Goal: Browse casually

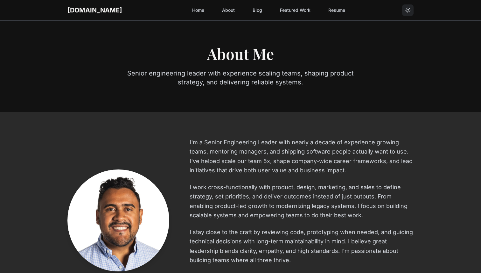
drag, startPoint x: 96, startPoint y: 173, endPoint x: 111, endPoint y: 173, distance: 14.3
click at [111, 173] on div at bounding box center [118, 220] width 102 height 102
click at [124, 175] on img at bounding box center [118, 220] width 102 height 102
click at [188, 8] on link "Home" at bounding box center [198, 9] width 20 height 11
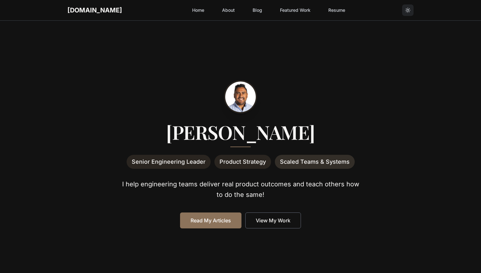
click at [210, 183] on p "I help engineering teams deliver real product outcomes and teach others how to …" at bounding box center [240, 189] width 244 height 21
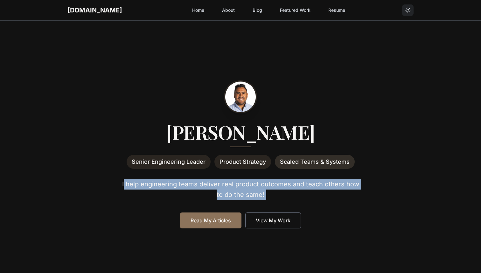
click at [210, 183] on p "I help engineering teams deliver real product outcomes and teach others how to …" at bounding box center [240, 189] width 244 height 21
click at [221, 183] on p "I help engineering teams deliver real product outcomes and teach others how to …" at bounding box center [240, 189] width 244 height 21
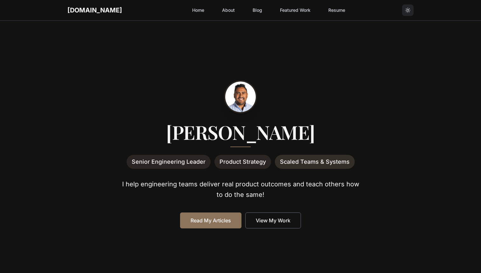
drag, startPoint x: 216, startPoint y: 81, endPoint x: 283, endPoint y: 125, distance: 80.2
click at [283, 125] on div "[PERSON_NAME] Senior Engineering Leader Product Strategy Scaled Teams & Systems…" at bounding box center [240, 154] width 346 height 147
click at [296, 92] on div at bounding box center [240, 96] width 346 height 31
click at [125, 162] on div "Senior Engineering Leader Product Strategy Scaled Teams & Systems" at bounding box center [240, 162] width 346 height 14
